Goal: Information Seeking & Learning: Learn about a topic

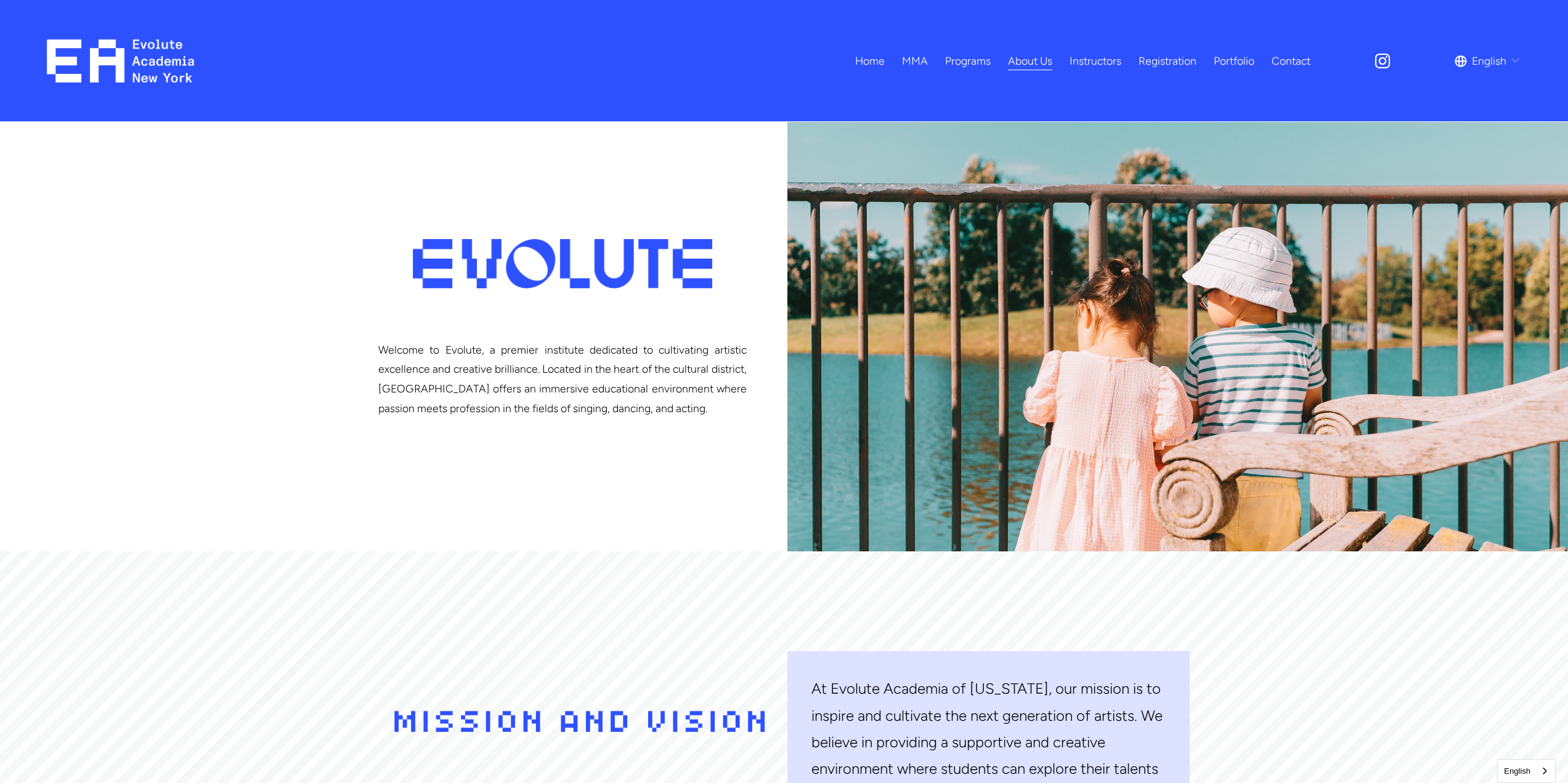
click at [0, 0] on span "Adults MMA" at bounding box center [0, 0] width 0 height 0
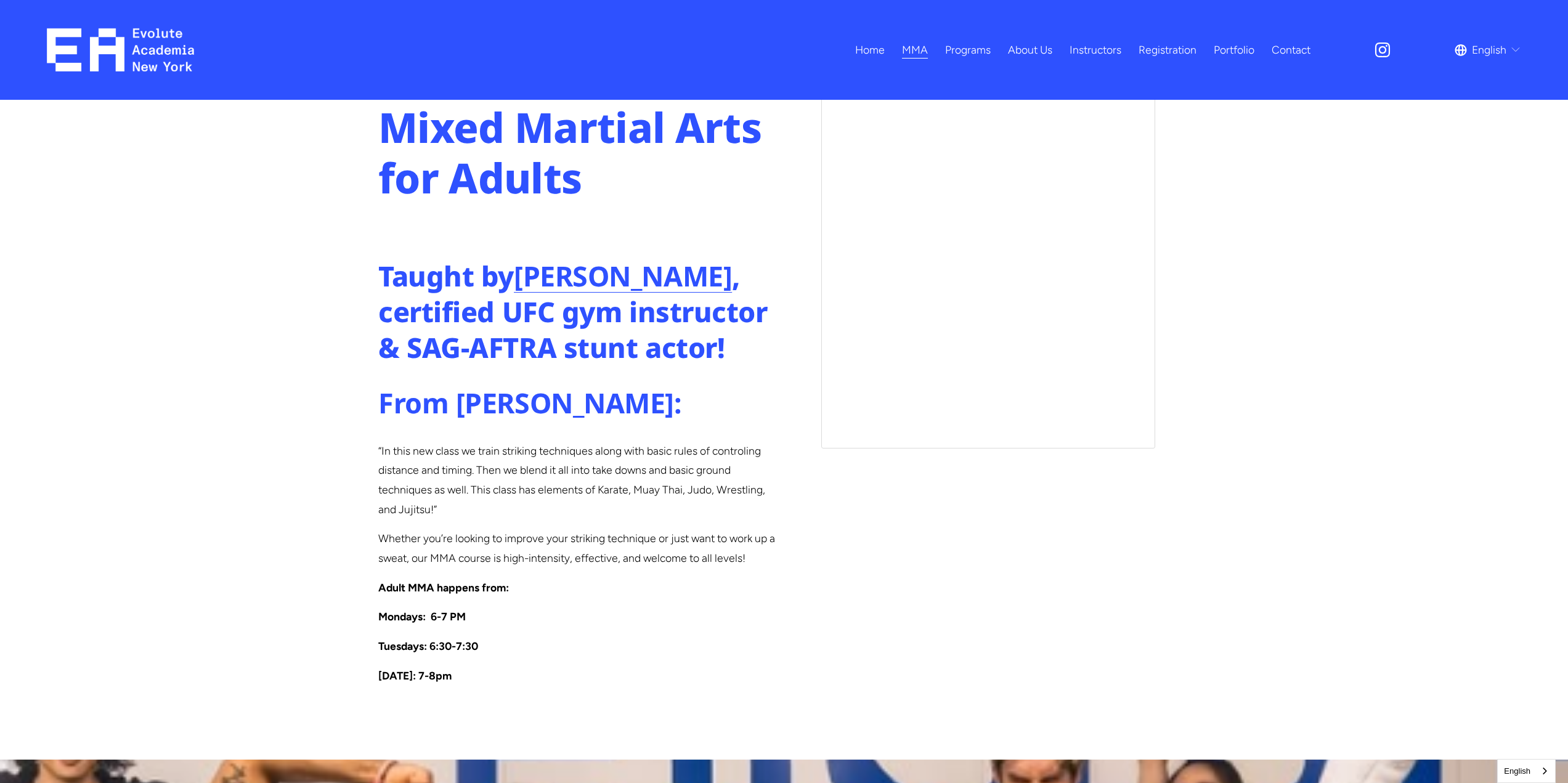
scroll to position [1170, 0]
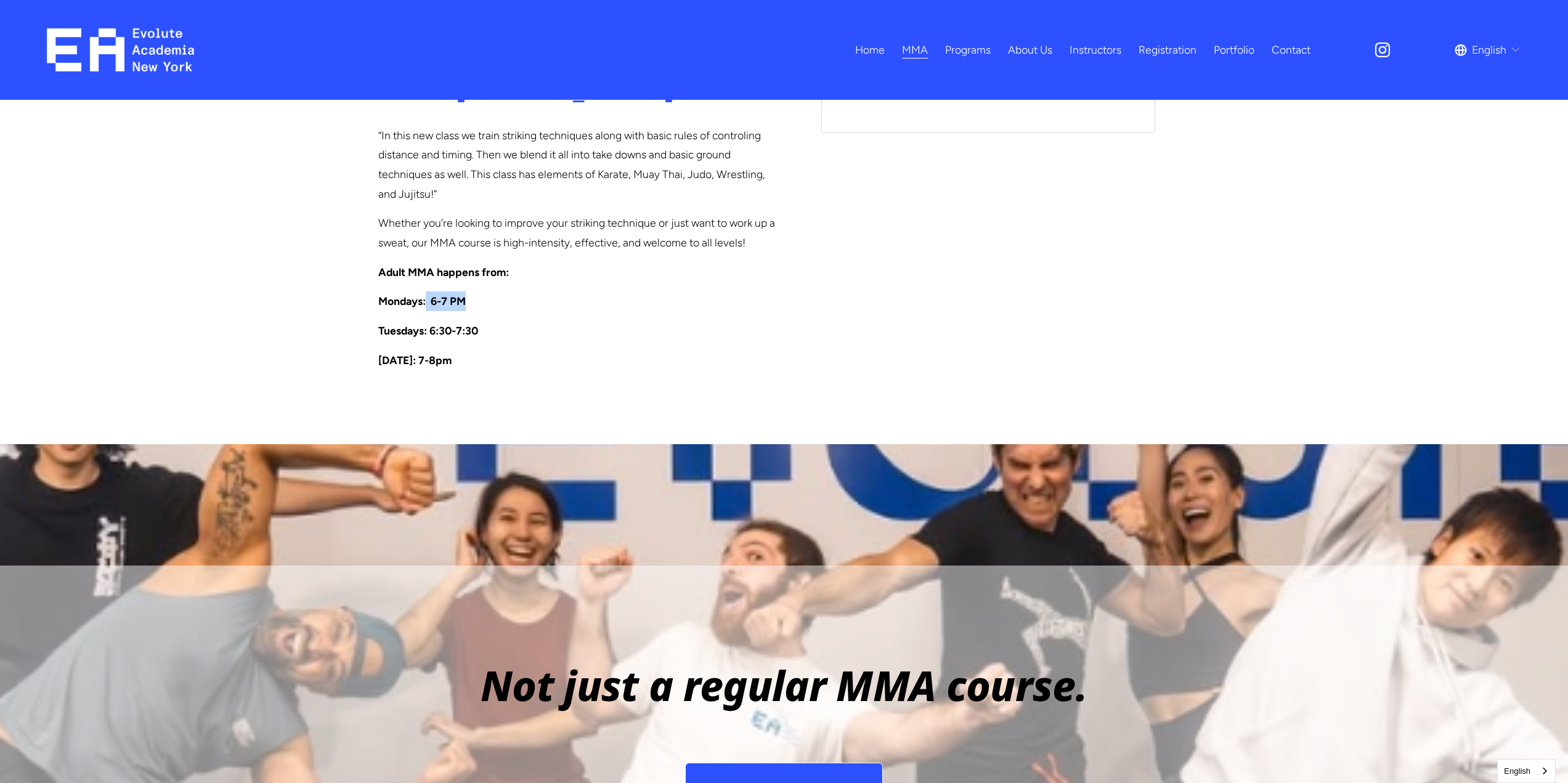
drag, startPoint x: 426, startPoint y: 262, endPoint x: 490, endPoint y: 269, distance: 64.4
click at [489, 291] on p "Mondays: 6-7 PM" at bounding box center [579, 301] width 402 height 20
click at [498, 273] on div "Taught by [PERSON_NAME] , certified UFC gym instructor & SAG-AFTRA stunt actor!…" at bounding box center [579, 156] width 402 height 428
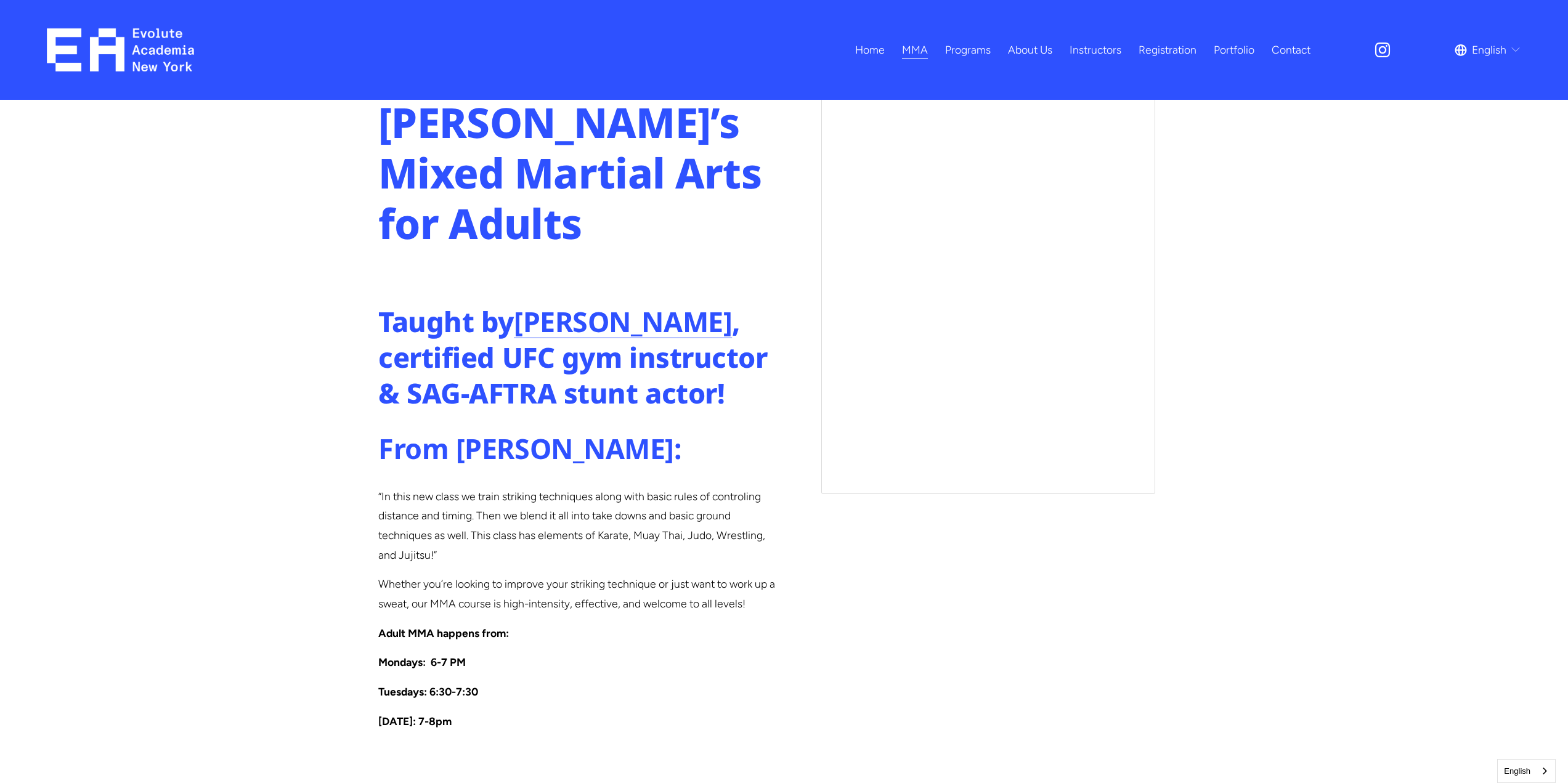
scroll to position [871, 0]
